Goal: Contribute content: Add original content to the website for others to see

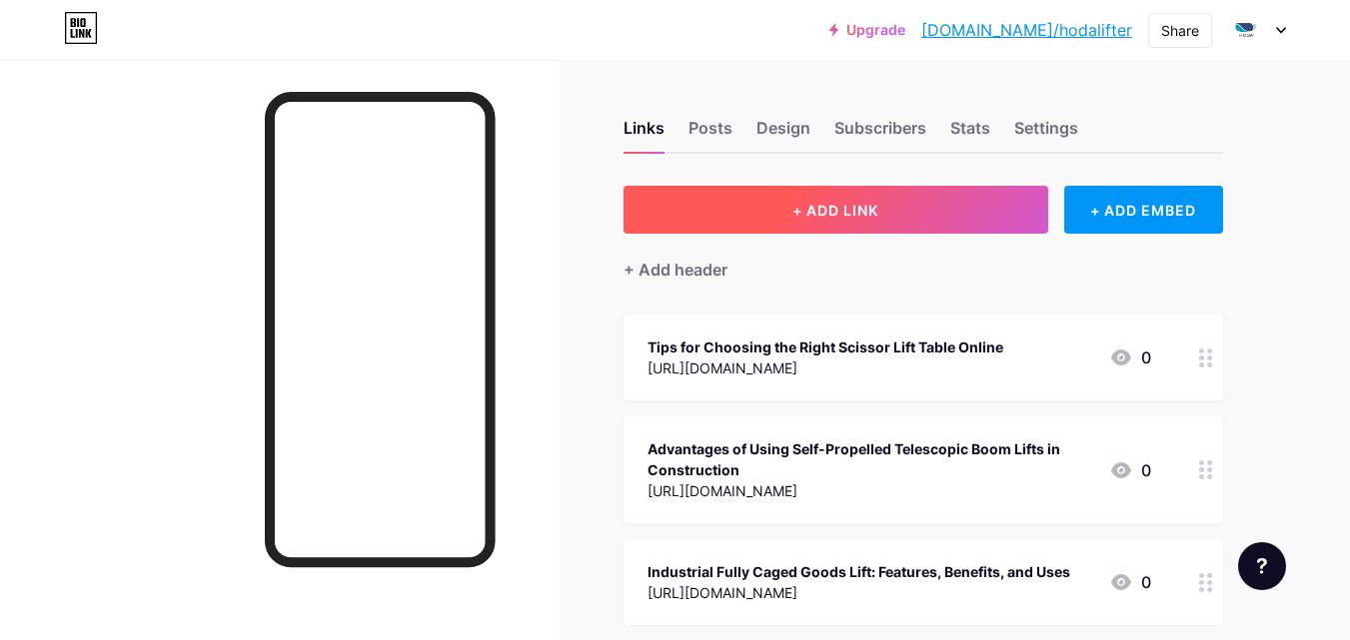
click at [869, 202] on span "+ ADD LINK" at bounding box center [835, 210] width 86 height 17
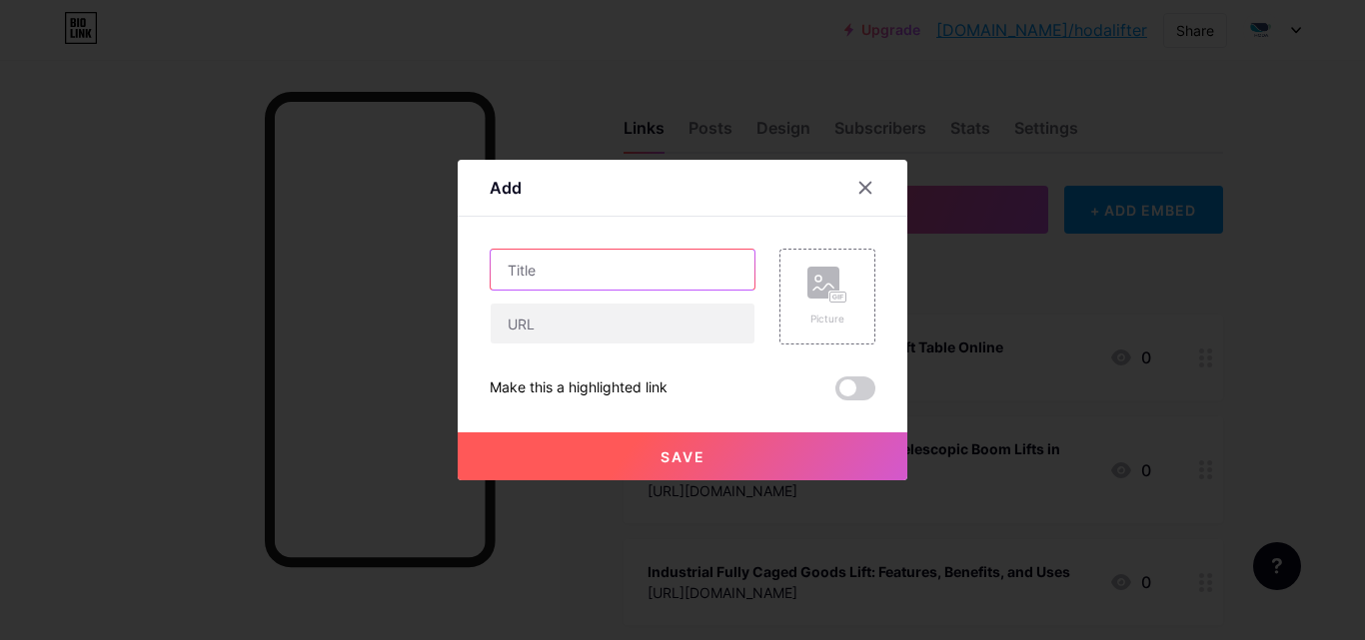
drag, startPoint x: 661, startPoint y: 271, endPoint x: 649, endPoint y: 271, distance: 12.0
click at [658, 271] on input "text" at bounding box center [623, 270] width 264 height 40
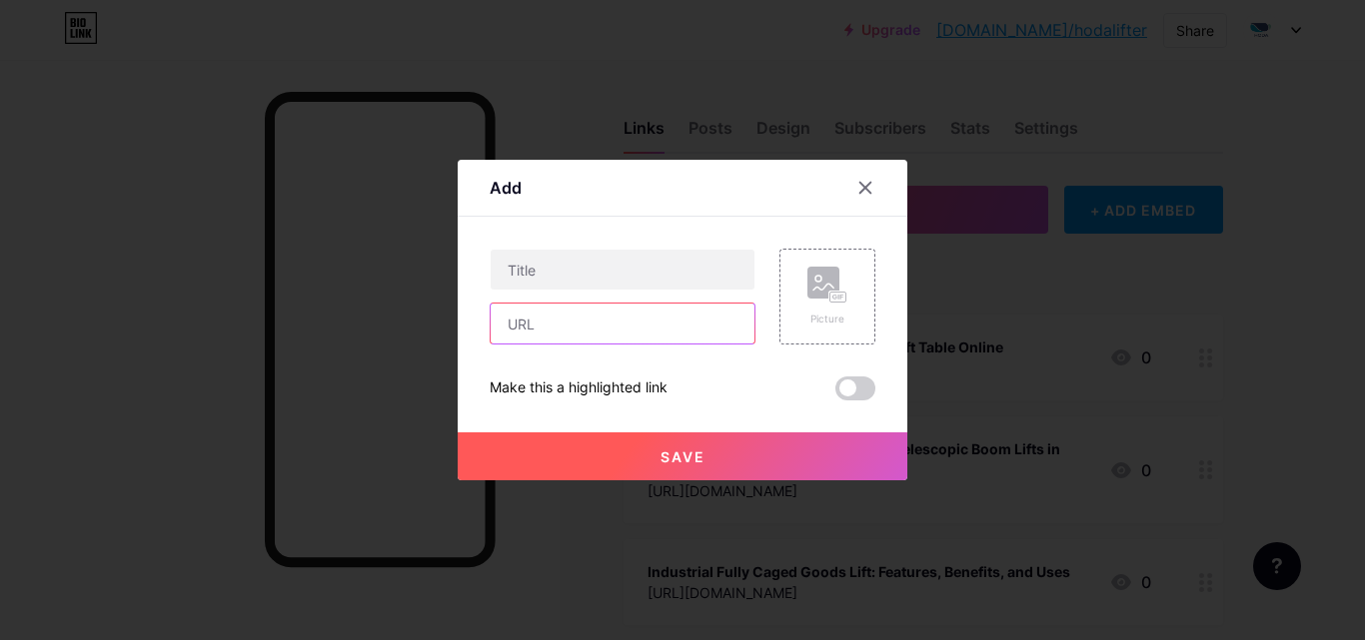
click at [536, 325] on input "text" at bounding box center [623, 324] width 264 height 40
paste input "[URL][DOMAIN_NAME]"
type input "[URL][DOMAIN_NAME]"
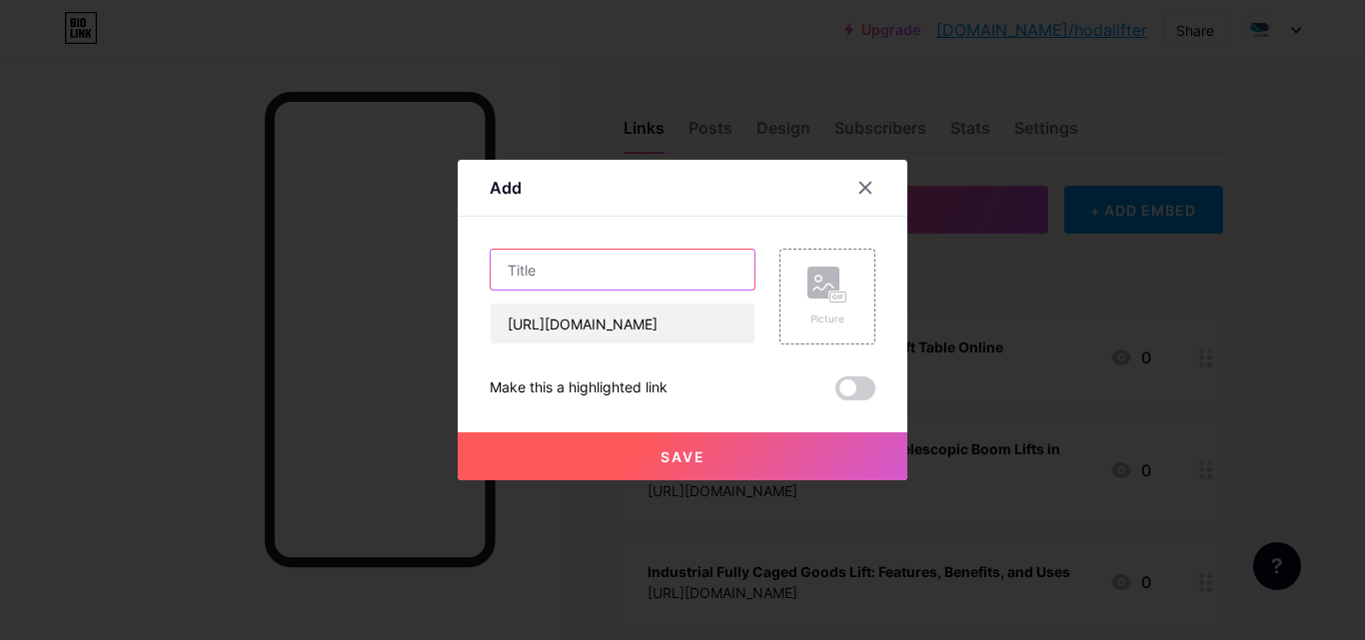
click at [541, 268] on input "text" at bounding box center [623, 270] width 264 height 40
click at [608, 264] on input "text" at bounding box center [623, 270] width 264 height 40
paste input "The Role of Boom Lifts in Modern Warehousing and Logistics"
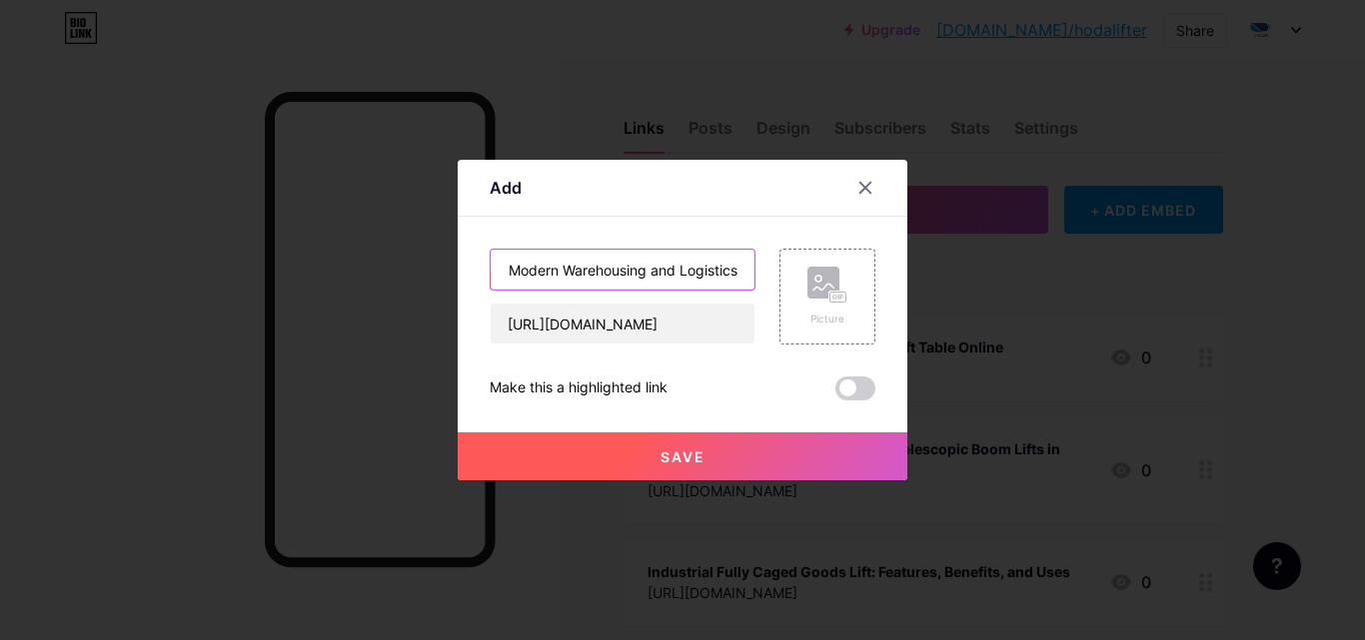
type input "The Role of Boom Lifts in Modern Warehousing and Logistics"
click at [643, 445] on button "Save" at bounding box center [683, 457] width 450 height 48
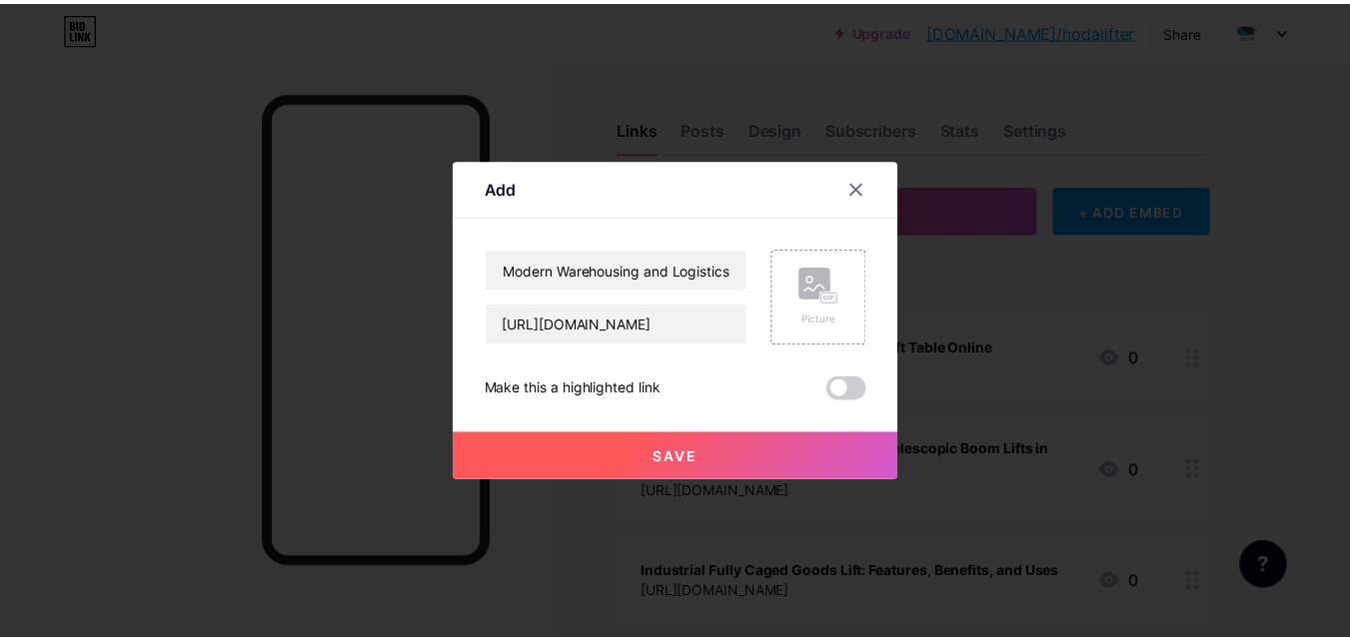
scroll to position [0, 0]
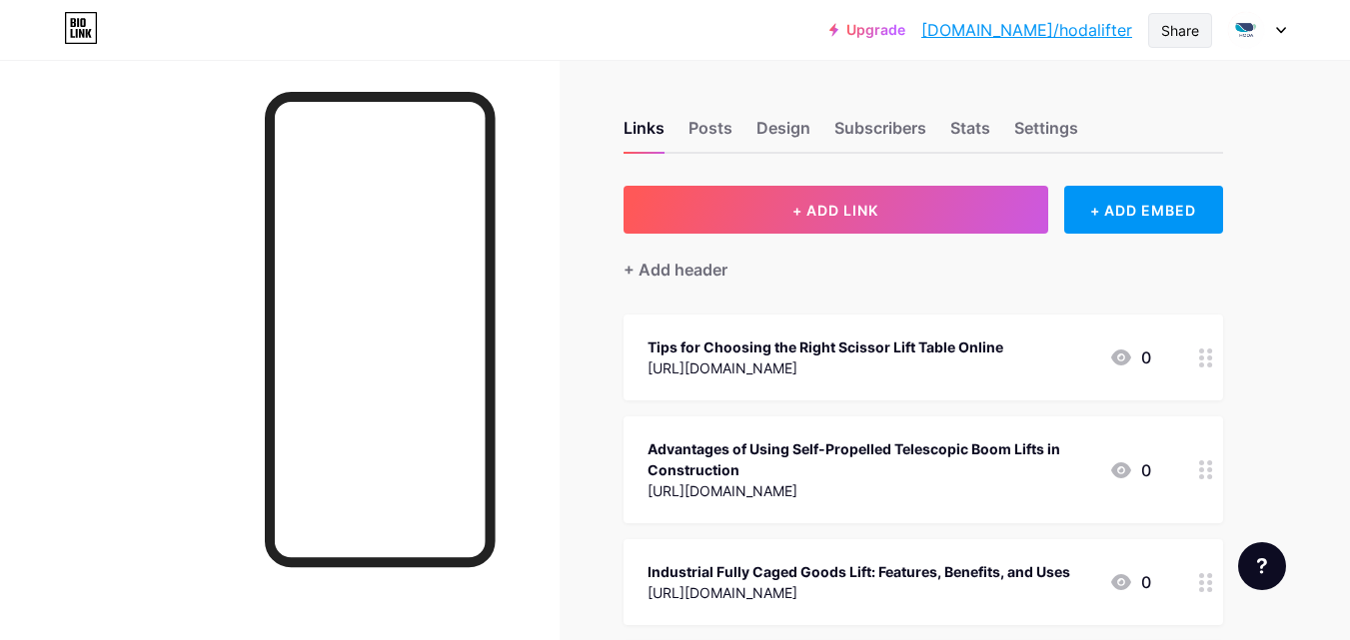
click at [1159, 28] on div "Share" at bounding box center [1180, 30] width 64 height 35
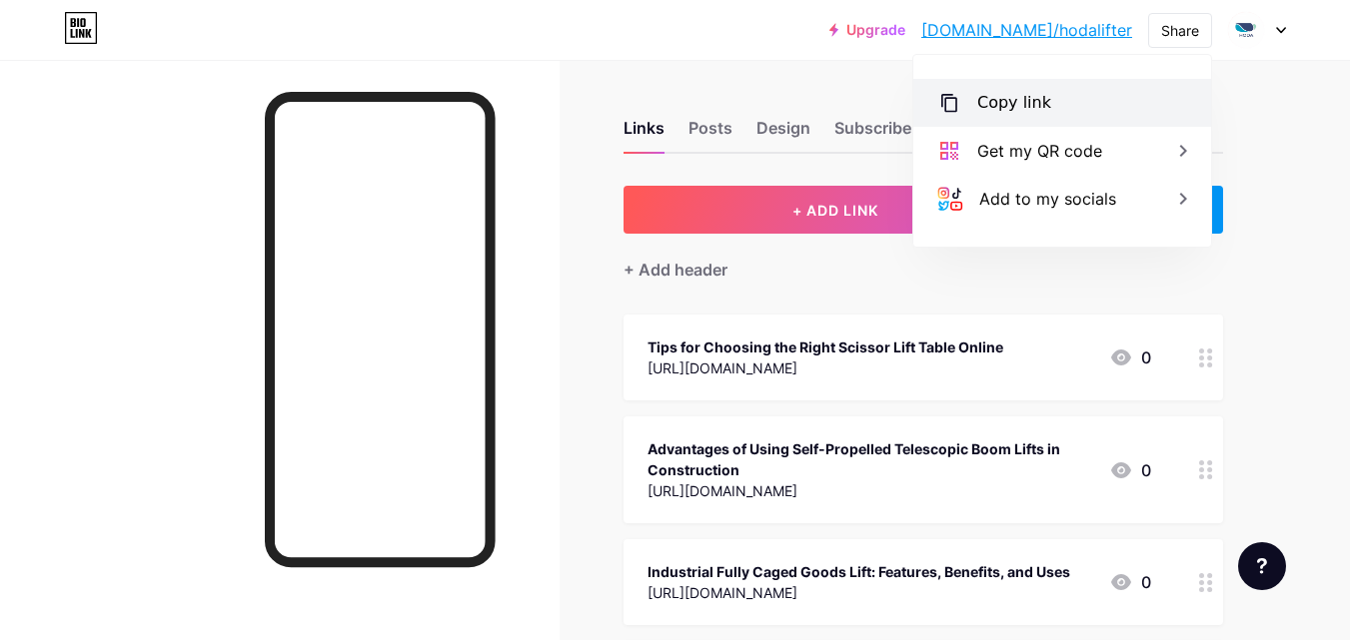
click at [1054, 97] on div "Copy link" at bounding box center [1062, 103] width 298 height 48
